Goal: Task Accomplishment & Management: Manage account settings

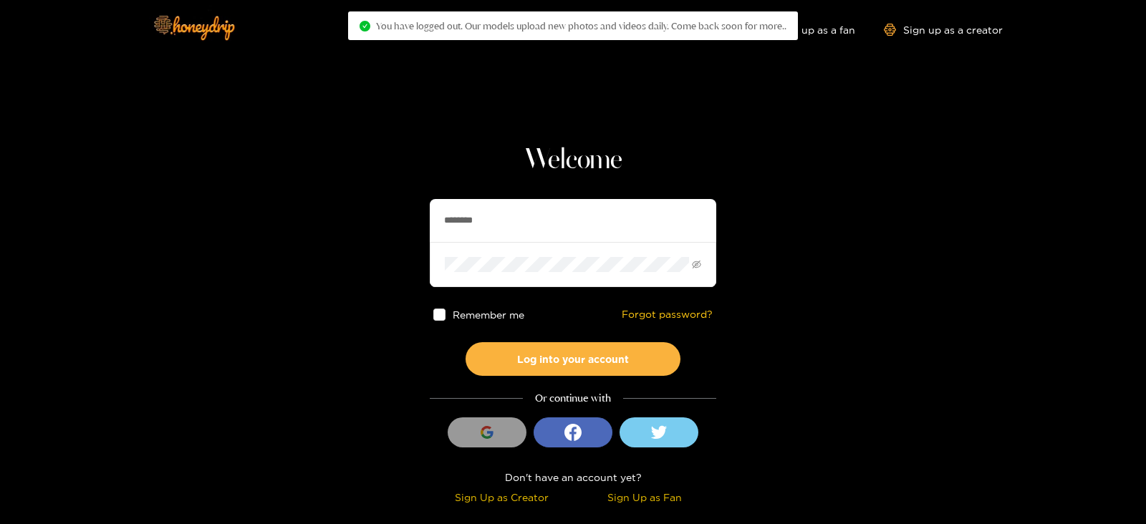
click at [500, 221] on input "********" at bounding box center [573, 220] width 286 height 43
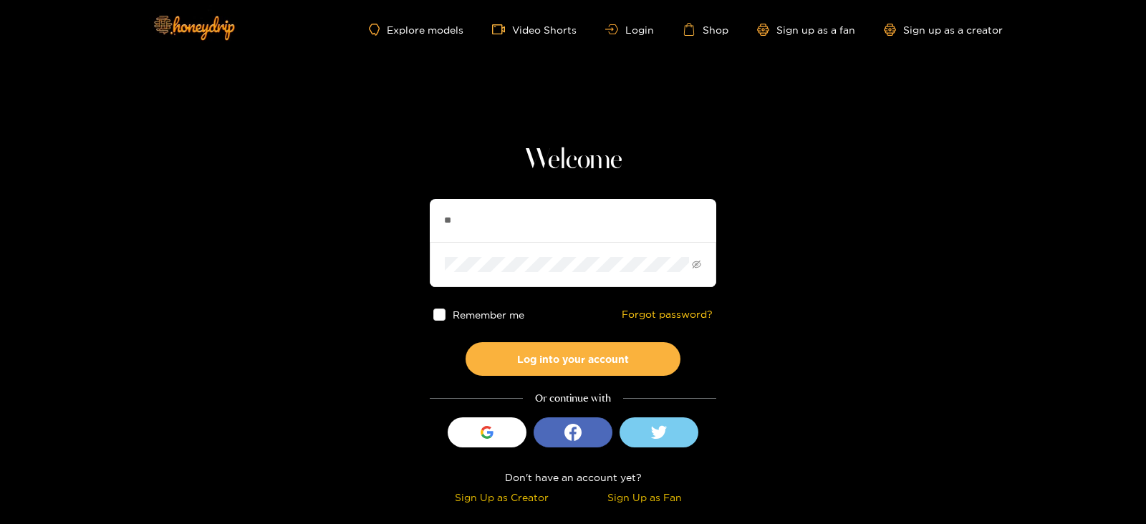
type input "*"
type input "**********"
click at [465, 342] on button "Log into your account" at bounding box center [572, 359] width 215 height 34
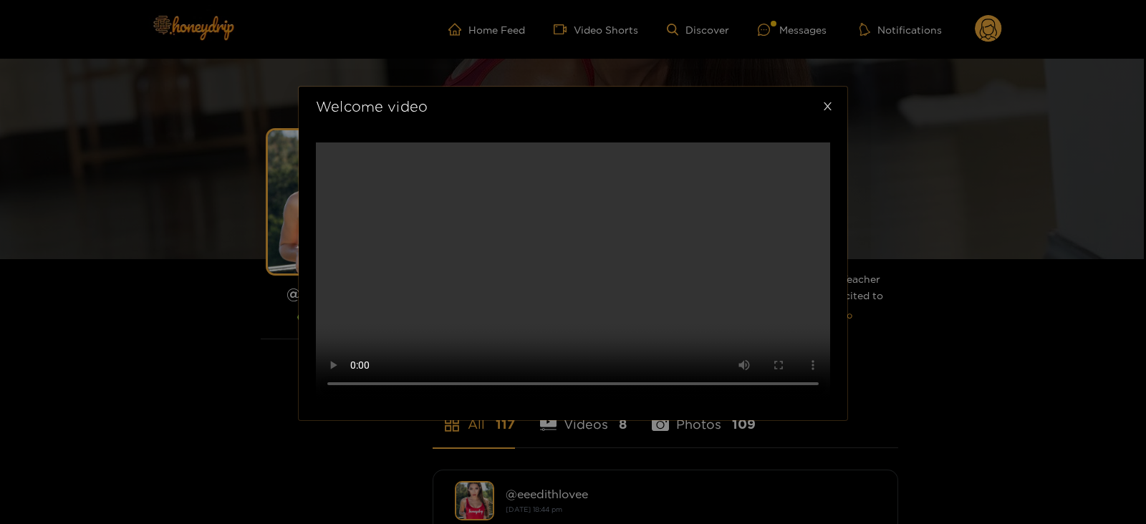
click at [820, 127] on span "Close" at bounding box center [827, 107] width 40 height 40
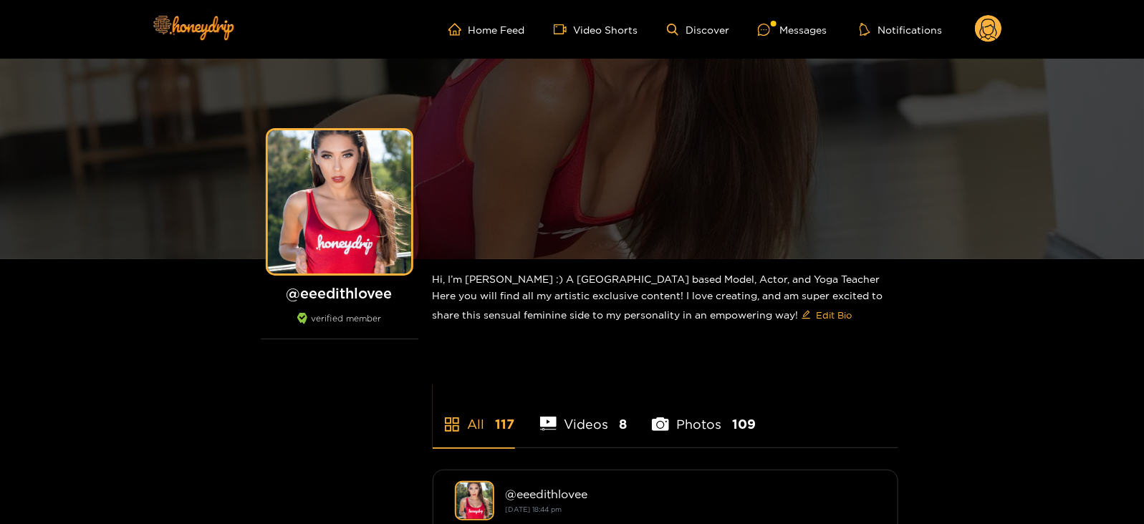
click at [982, 31] on circle at bounding box center [988, 28] width 27 height 27
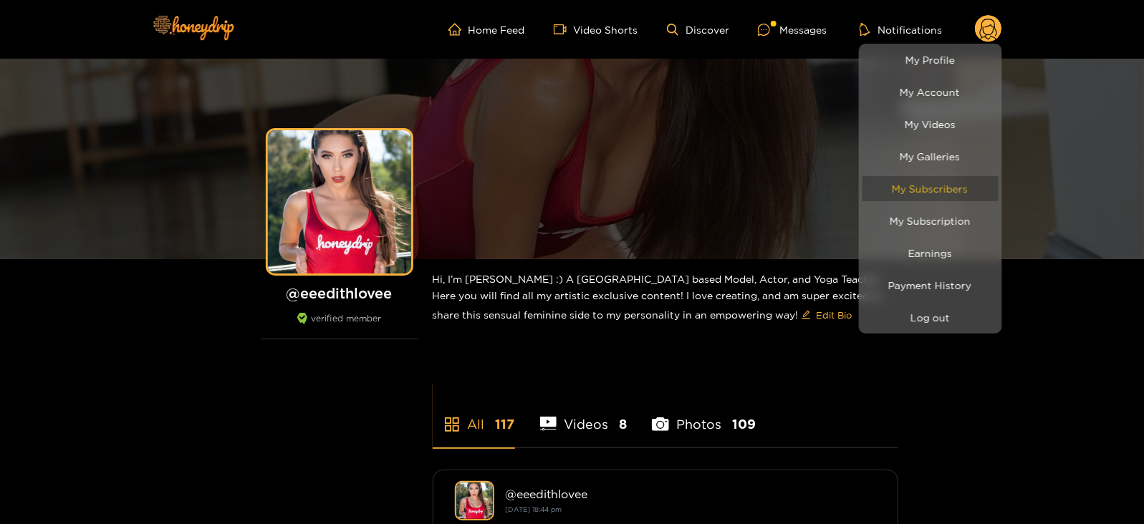
click at [949, 180] on link "My Subscribers" at bounding box center [930, 188] width 136 height 25
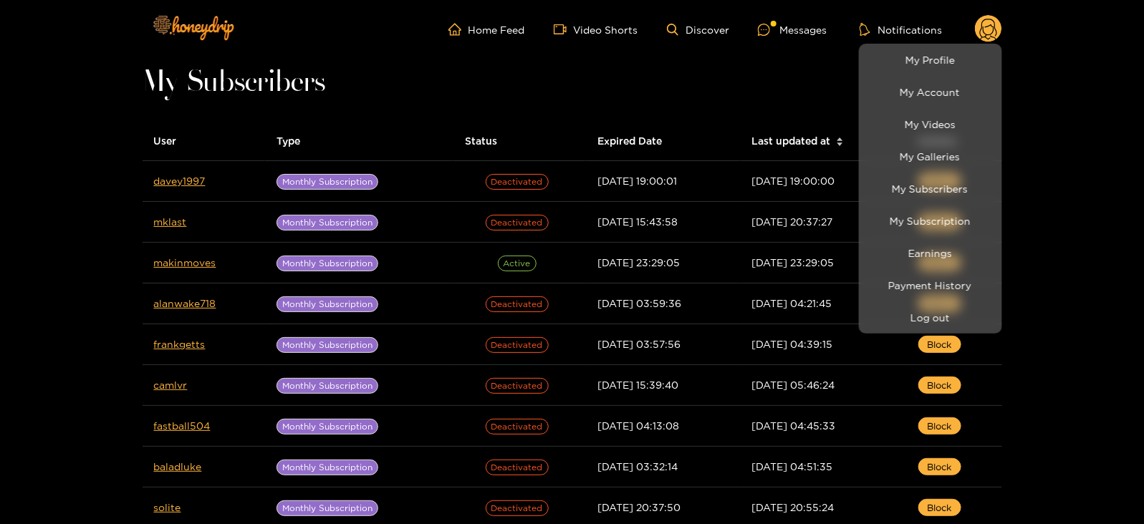
click at [919, 235] on li "My Subscription" at bounding box center [930, 221] width 143 height 32
click at [917, 241] on link "Earnings" at bounding box center [930, 253] width 136 height 25
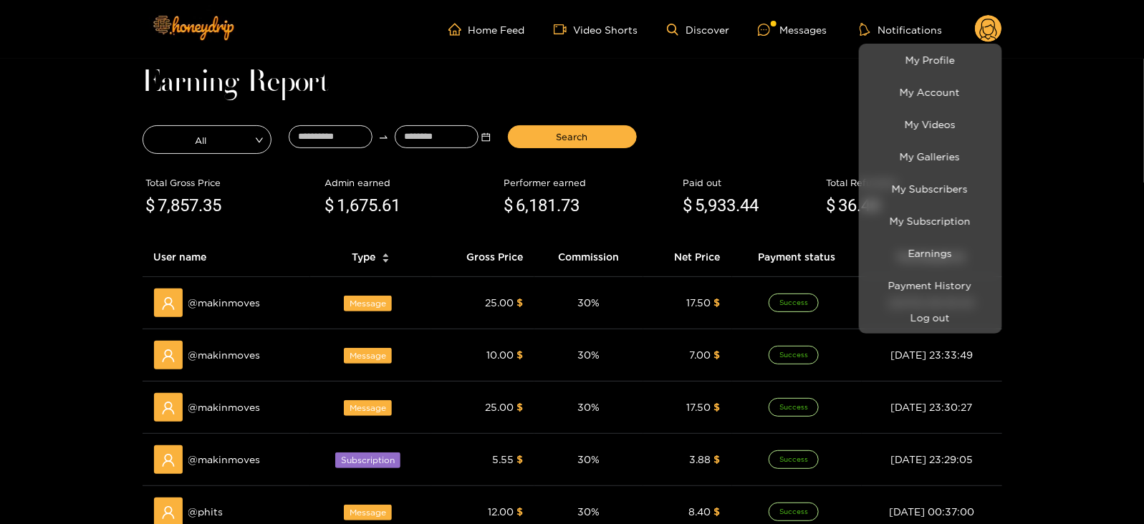
click at [306, 136] on div at bounding box center [572, 262] width 1144 height 524
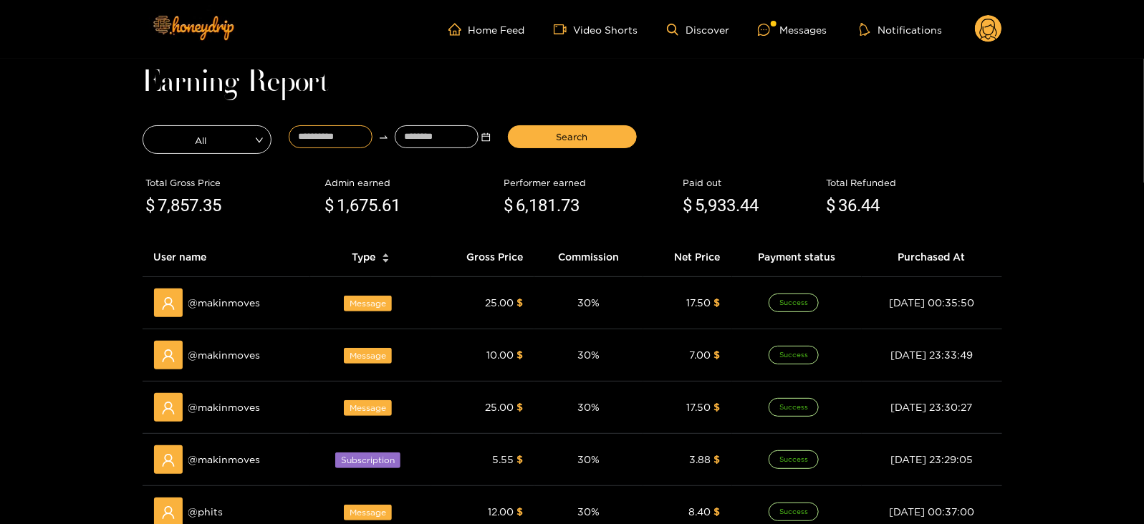
click at [306, 136] on input at bounding box center [331, 136] width 84 height 23
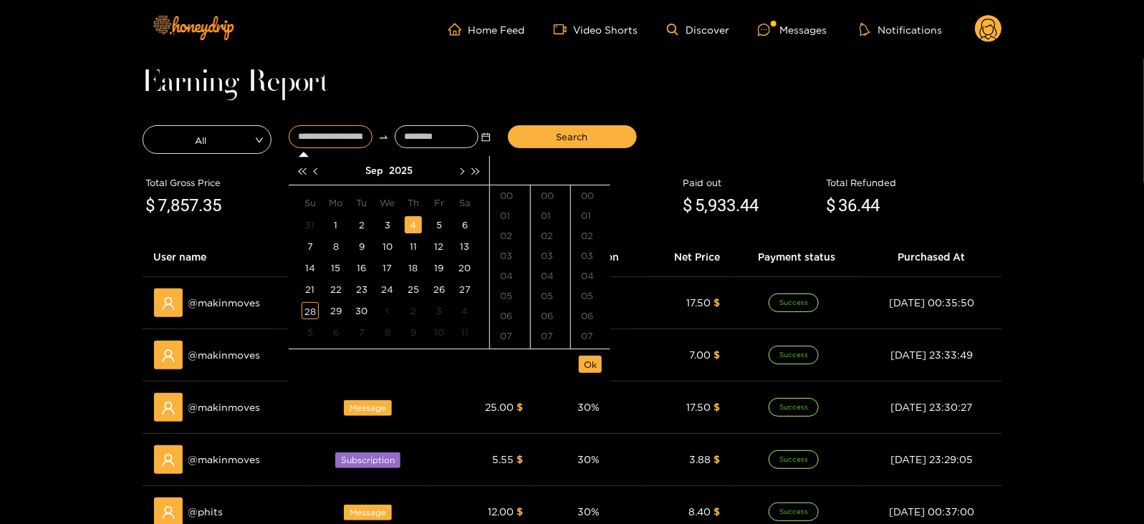
click at [403, 233] on td "4" at bounding box center [413, 224] width 26 height 21
type input "**********"
click at [383, 227] on div "3" at bounding box center [387, 224] width 17 height 17
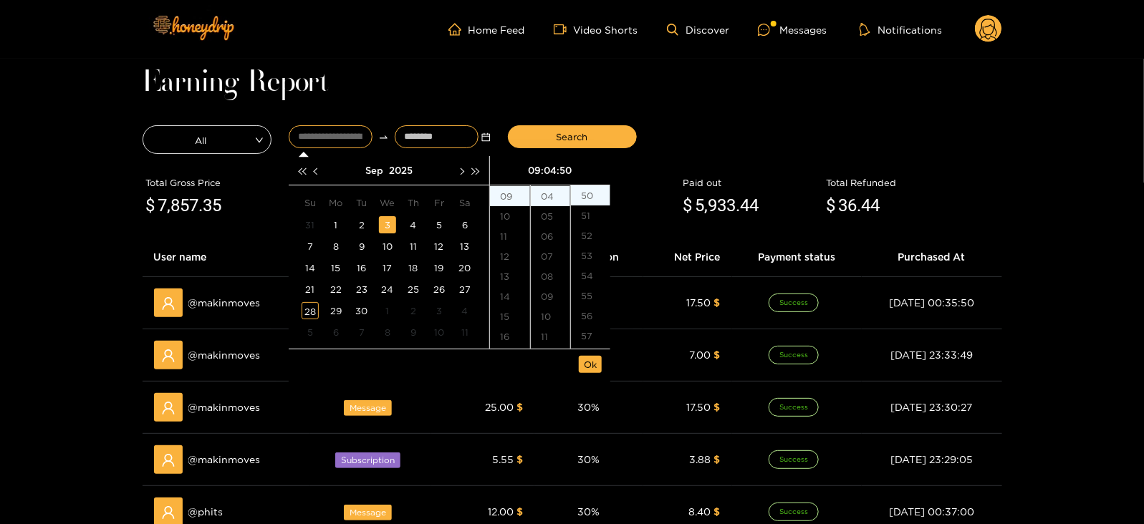
click at [412, 146] on input at bounding box center [437, 136] width 84 height 23
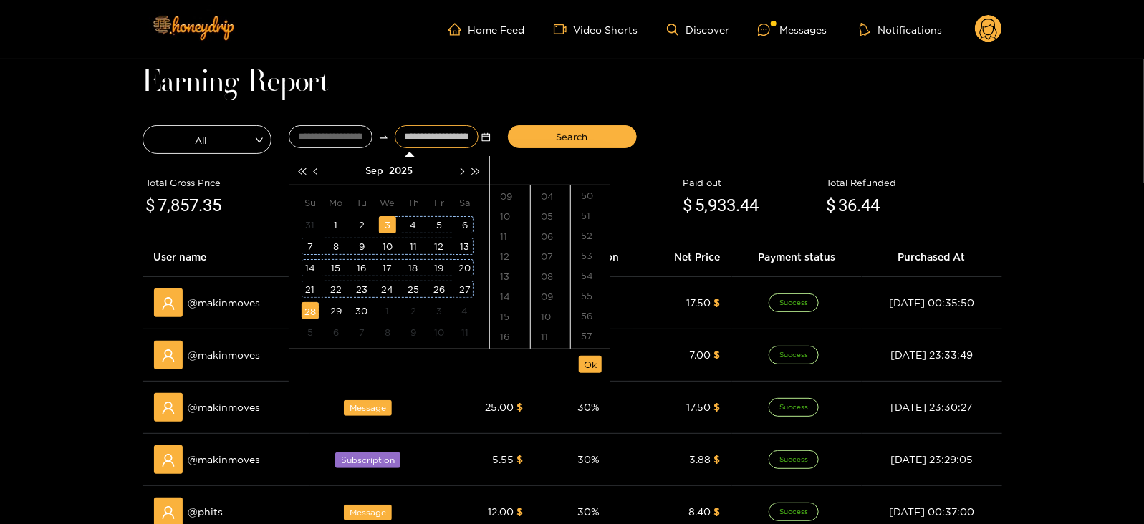
click at [306, 311] on div "28" at bounding box center [309, 310] width 17 height 17
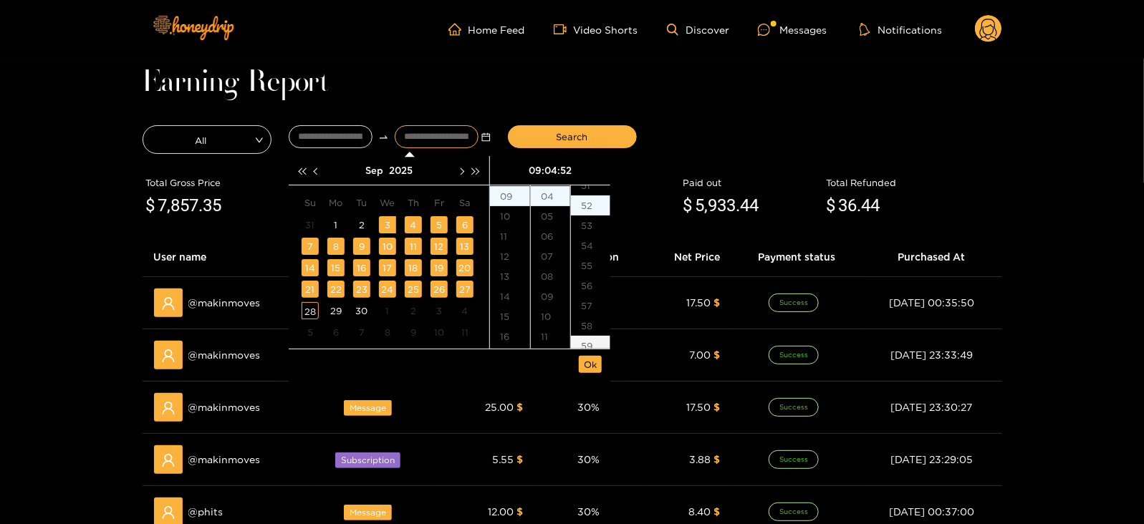
type input "**********"
click at [580, 365] on button "Ok" at bounding box center [590, 364] width 23 height 17
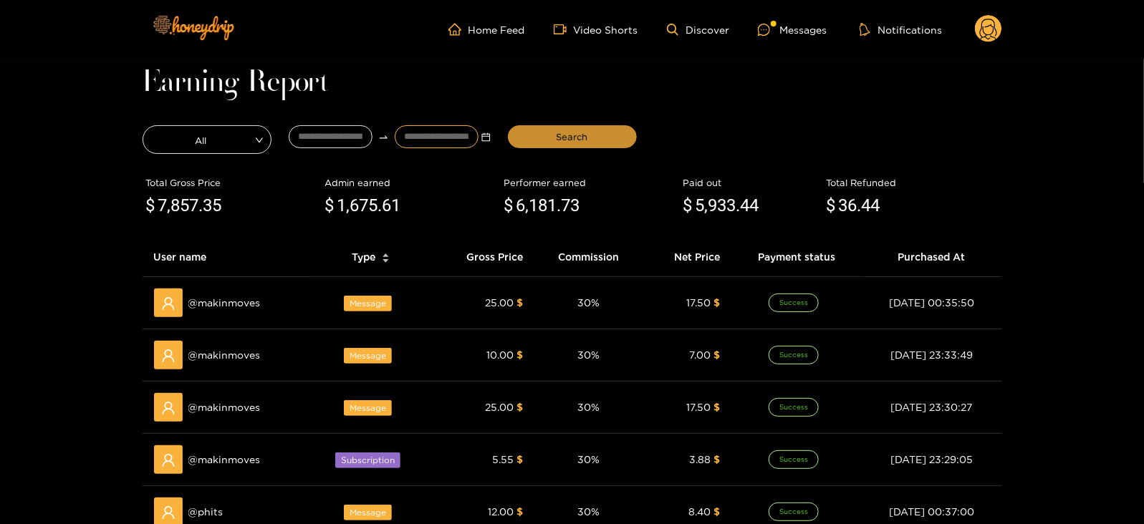
click at [532, 135] on button "Search" at bounding box center [572, 136] width 129 height 23
click at [817, 29] on div "Messages" at bounding box center [792, 29] width 69 height 16
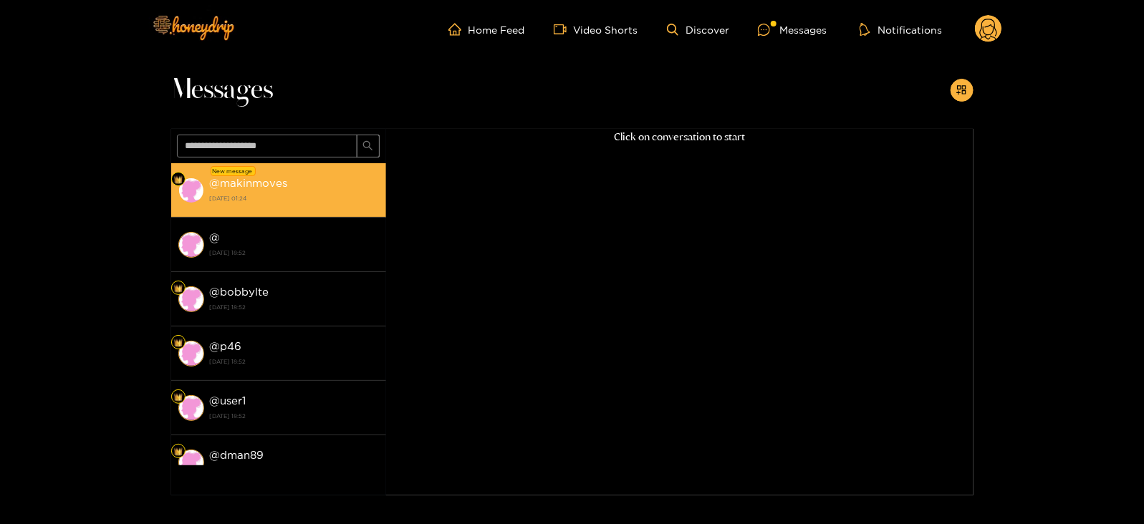
click at [234, 201] on strong "28 September 2025 01:24" at bounding box center [294, 198] width 169 height 13
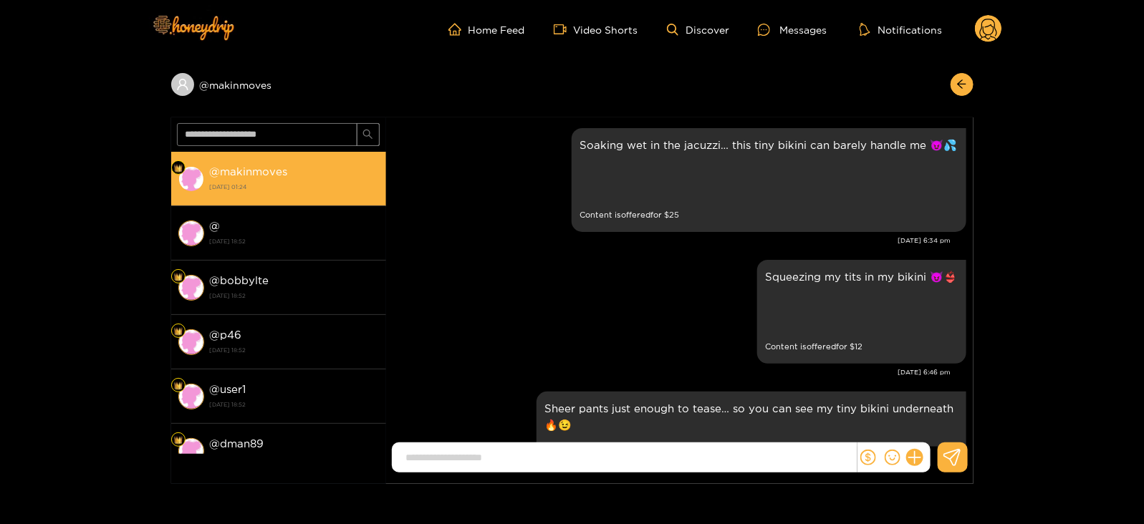
scroll to position [1650, 0]
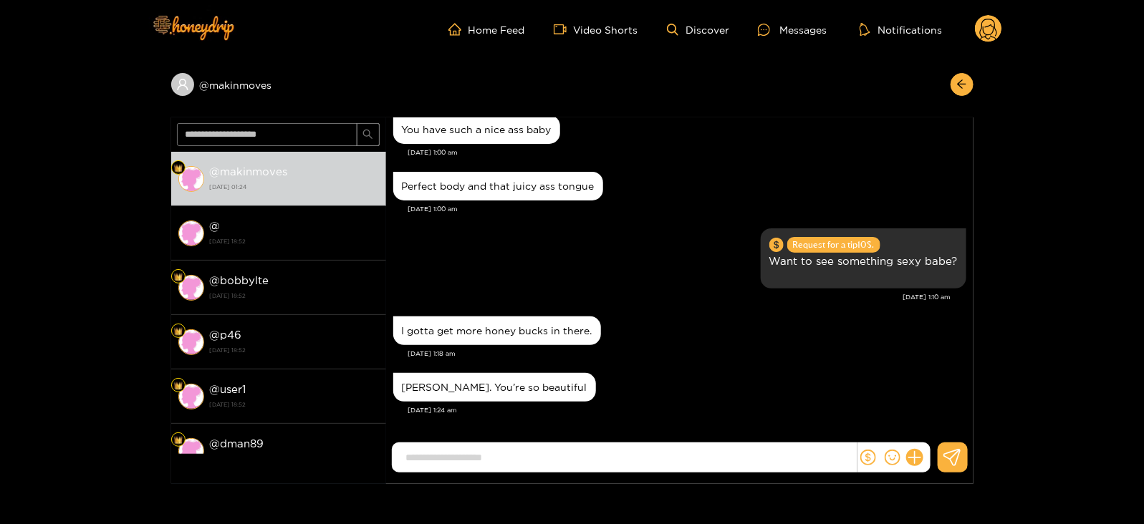
click at [979, 39] on icon at bounding box center [988, 29] width 27 height 29
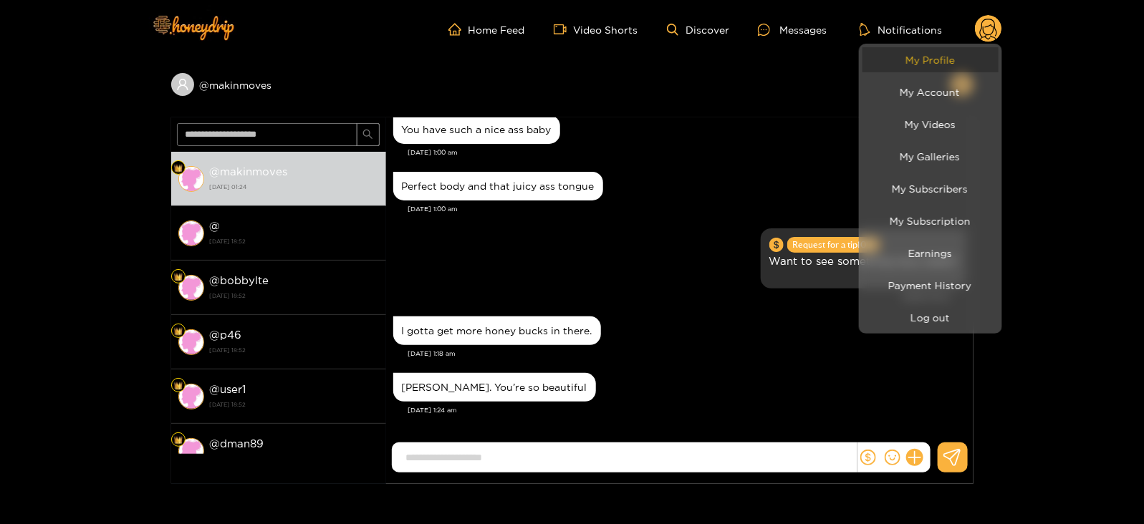
click at [929, 66] on link "My Profile" at bounding box center [930, 59] width 136 height 25
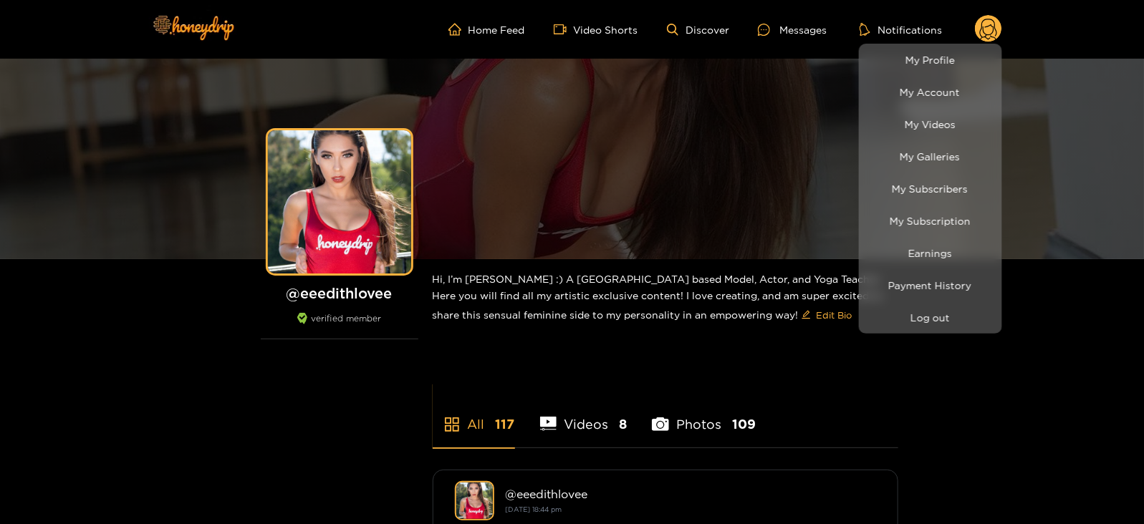
click at [784, 27] on div at bounding box center [572, 262] width 1144 height 524
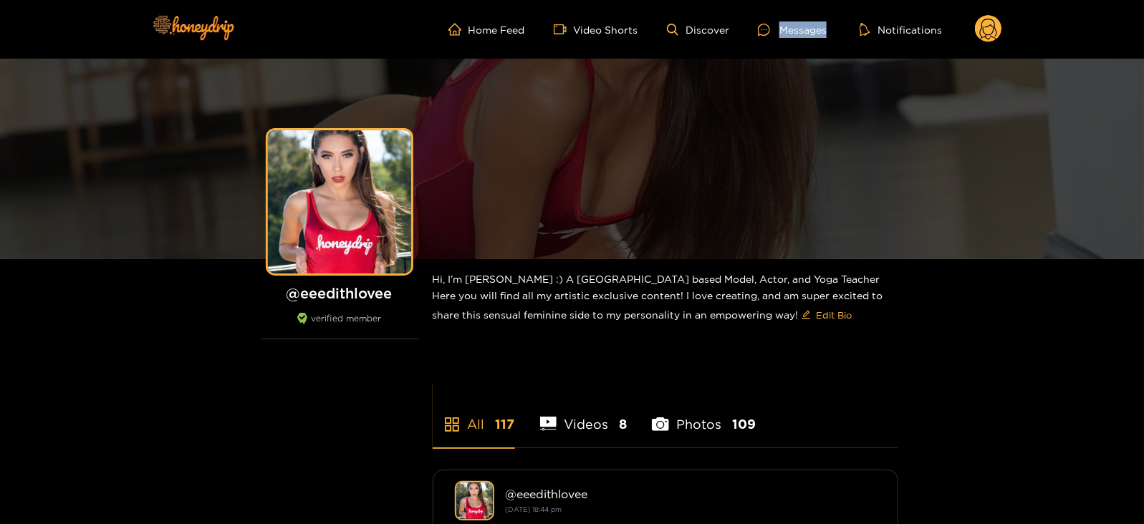
click at [784, 27] on div "Messages" at bounding box center [792, 29] width 69 height 16
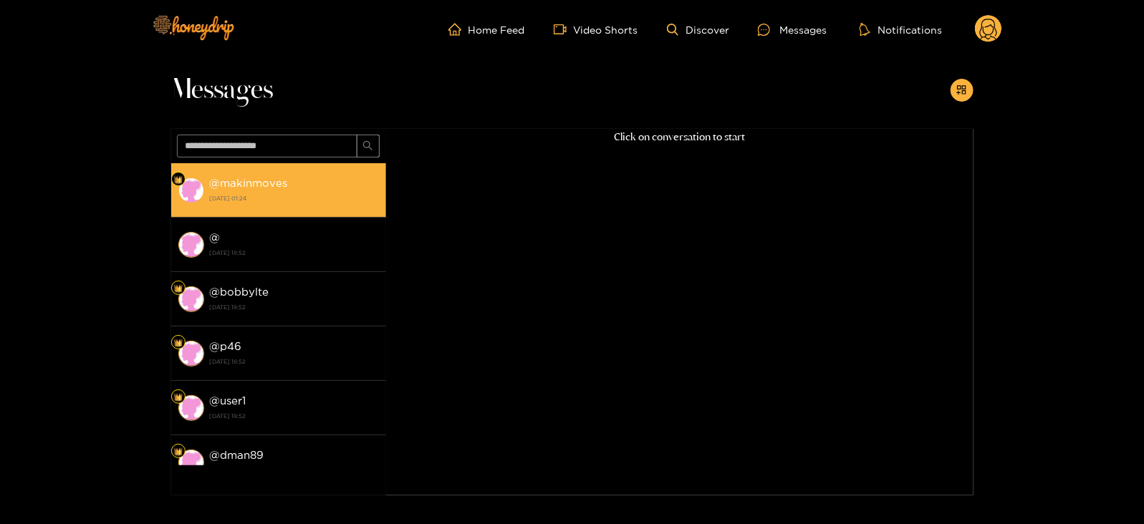
click at [322, 211] on li "@ makinmoves 28 September 2025 01:24" at bounding box center [278, 190] width 215 height 54
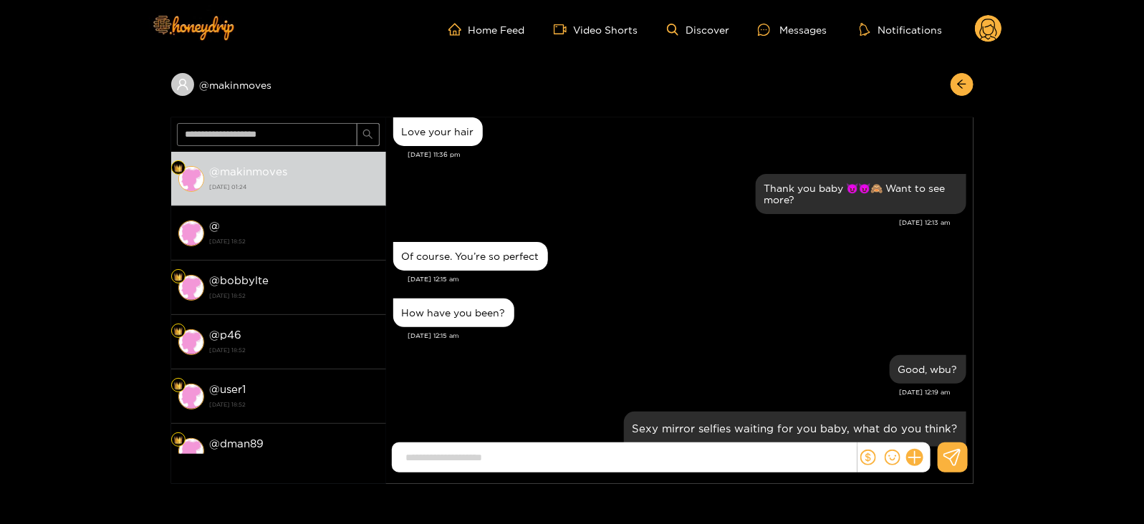
scroll to position [1650, 0]
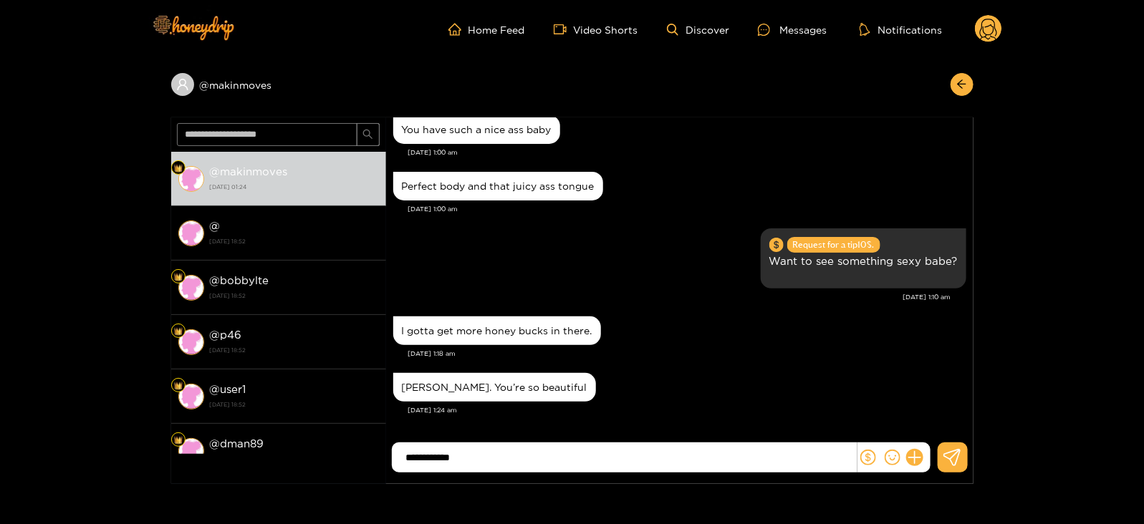
type input "**********"
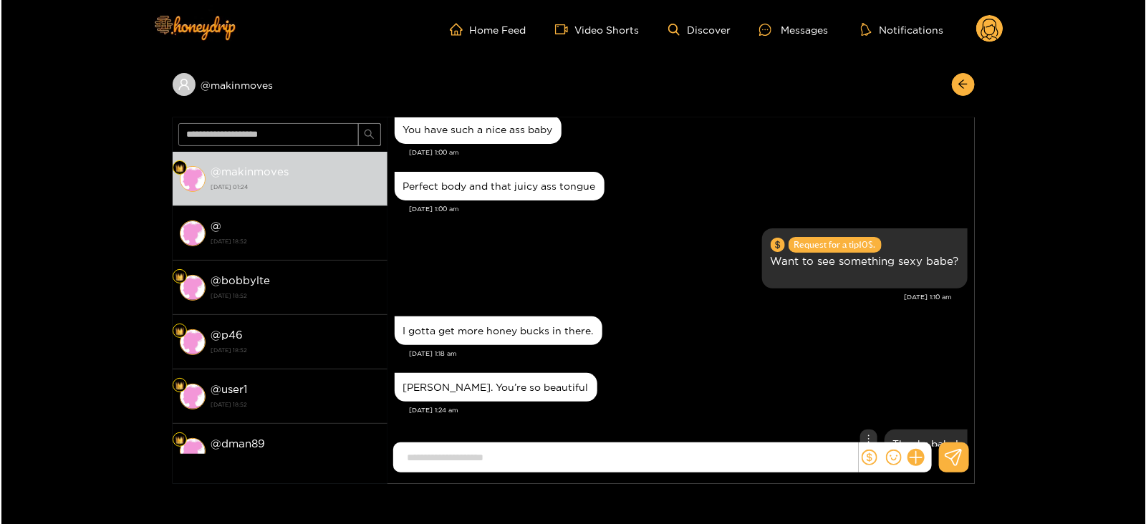
scroll to position [1707, 0]
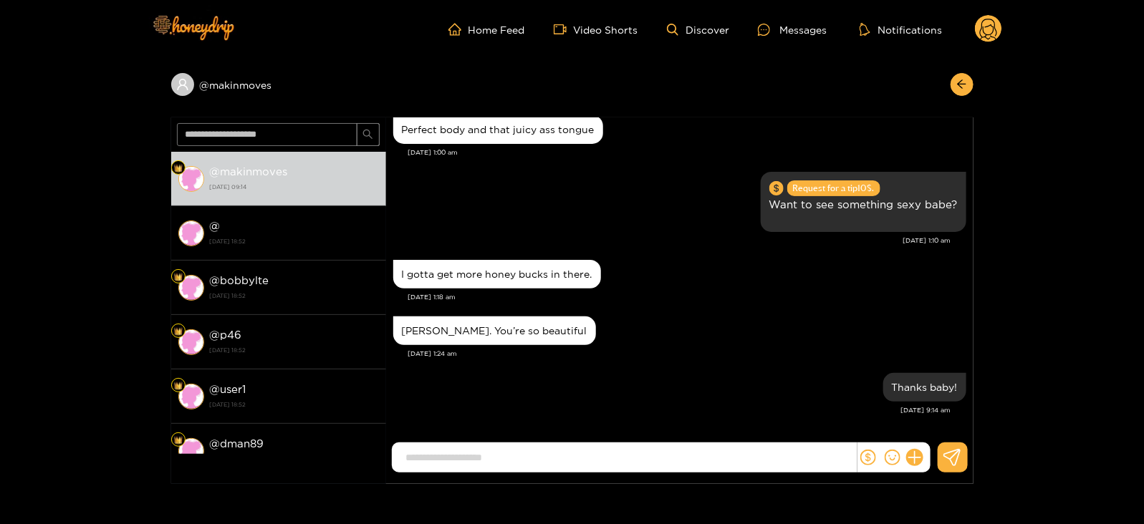
click at [992, 32] on circle at bounding box center [988, 28] width 27 height 27
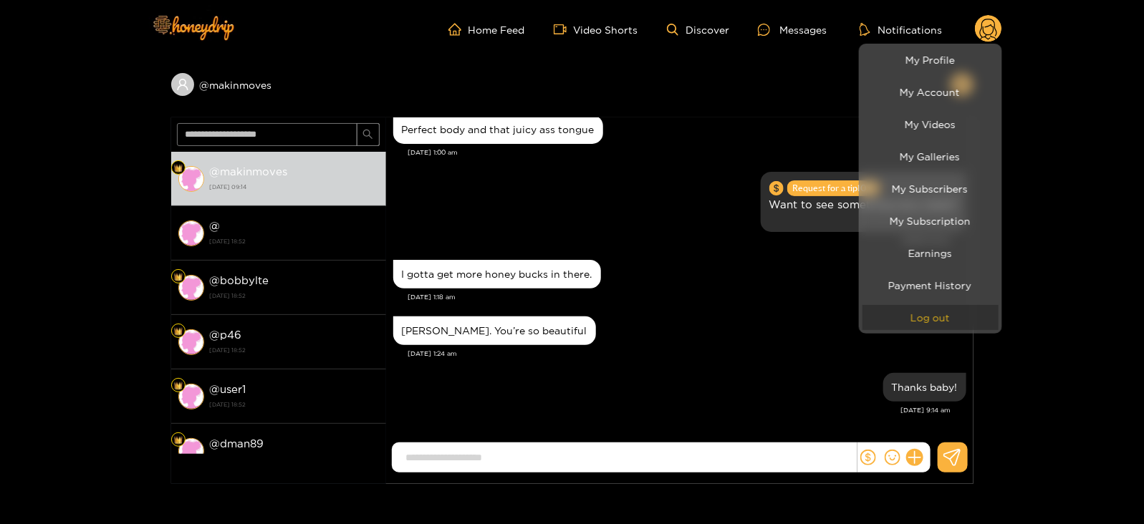
click at [879, 313] on button "Log out" at bounding box center [930, 317] width 136 height 25
